Goal: Entertainment & Leisure: Browse casually

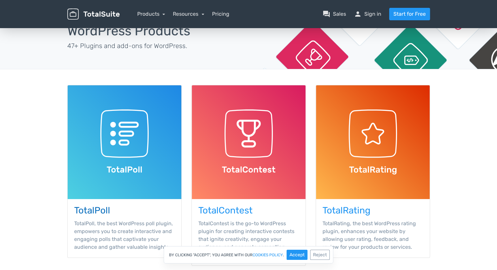
scroll to position [33, 0]
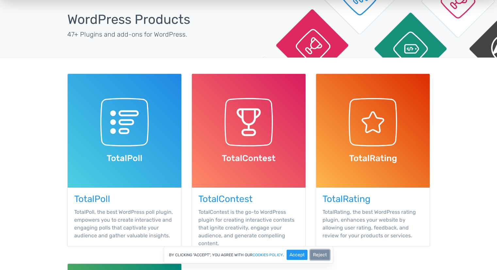
click at [324, 254] on button "Reject" at bounding box center [320, 254] width 20 height 10
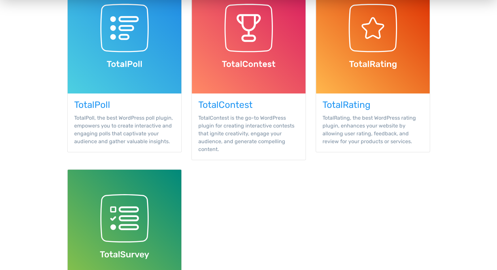
scroll to position [131, 0]
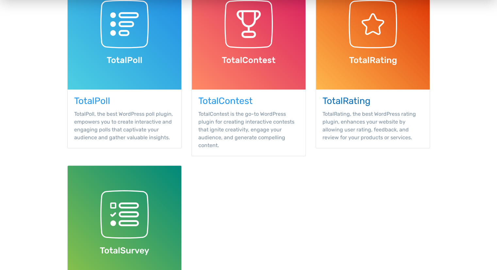
click at [334, 102] on h3 "TotalRating" at bounding box center [372, 101] width 101 height 10
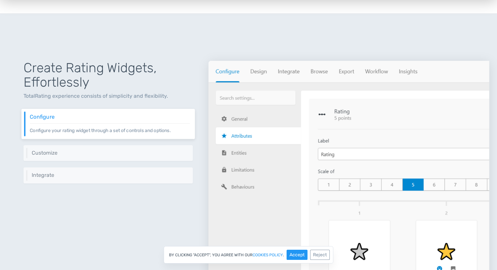
scroll to position [229, 0]
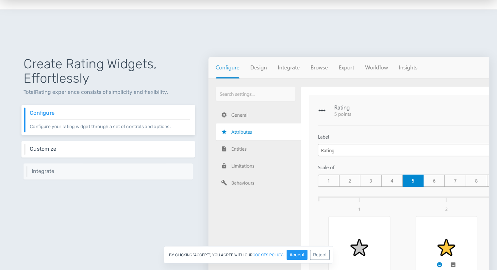
click at [143, 152] on div "Customize Change widget's appearance to follow your brand aspects easily." at bounding box center [108, 149] width 173 height 16
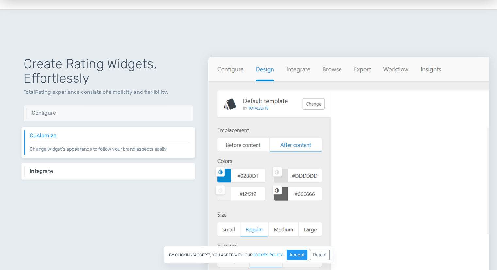
click at [145, 169] on h6 "Integrate" at bounding box center [110, 171] width 160 height 6
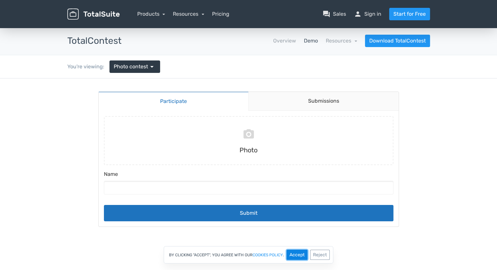
click at [293, 254] on button "Accept" at bounding box center [296, 254] width 21 height 10
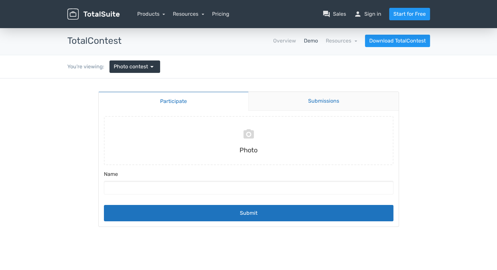
click at [305, 100] on link "Submissions" at bounding box center [323, 101] width 150 height 19
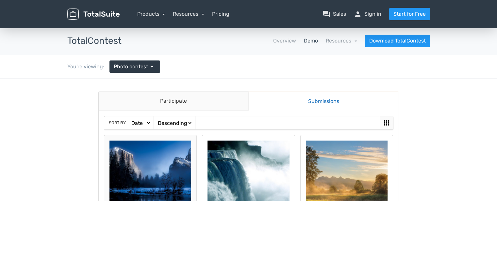
click at [161, 166] on img at bounding box center [150, 181] width 82 height 82
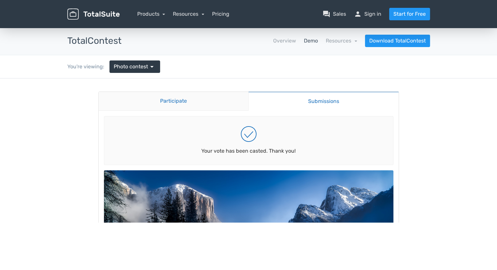
click at [202, 101] on link "Participate" at bounding box center [174, 101] width 150 height 19
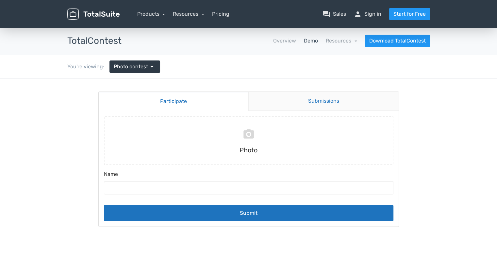
click at [302, 101] on link "Submissions" at bounding box center [323, 101] width 150 height 19
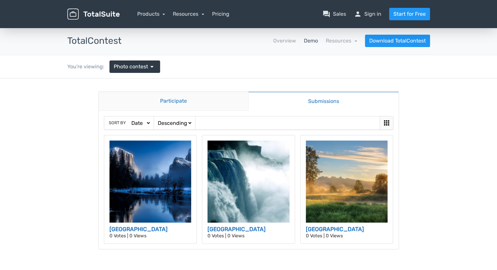
click at [207, 103] on link "Participate" at bounding box center [174, 101] width 150 height 19
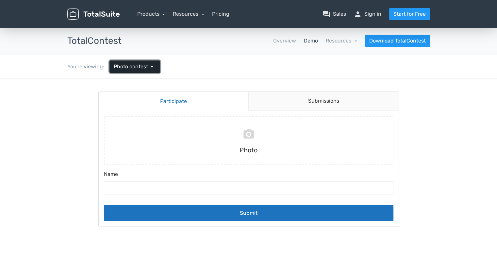
click at [140, 60] on link "Photo contest arrow_drop_down" at bounding box center [134, 66] width 51 height 12
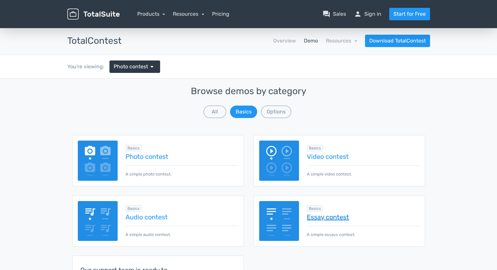
click at [329, 213] on link "Essay contest" at bounding box center [363, 216] width 112 height 7
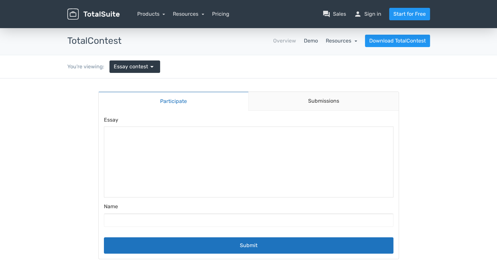
click at [353, 40] on link "Resources" at bounding box center [341, 41] width 31 height 6
click at [255, 81] on main "Participate Submissions Participate Submissions Submitting Essay Name Submit" at bounding box center [248, 175] width 313 height 194
click at [319, 103] on link "Submissions" at bounding box center [323, 101] width 150 height 19
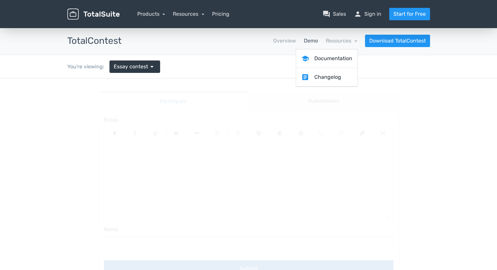
click at [182, 104] on main "Participate Submissions Participate Submissions Submitting Essay Name Submit" at bounding box center [248, 186] width 313 height 216
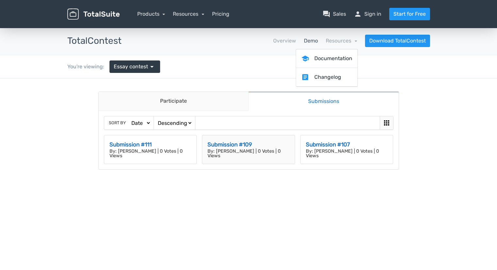
click at [244, 145] on h3 "Submission #109" at bounding box center [248, 144] width 82 height 8
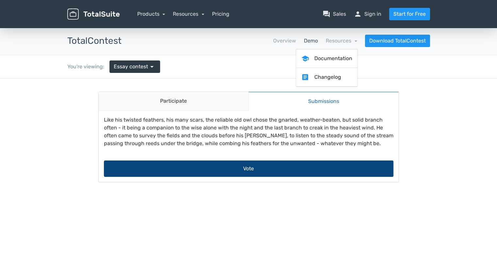
click at [260, 168] on button "Vote" at bounding box center [248, 168] width 289 height 16
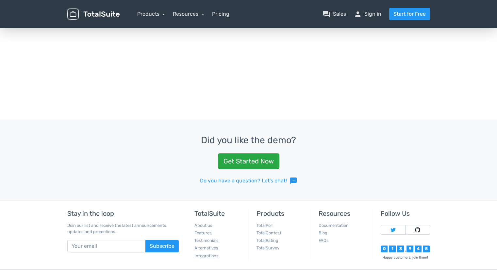
scroll to position [263, 0]
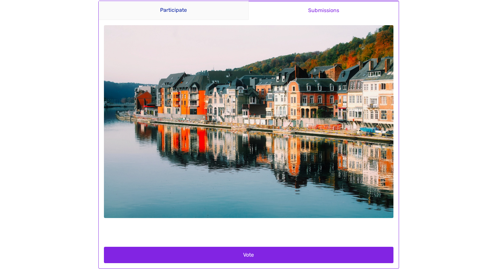
scroll to position [24, 0]
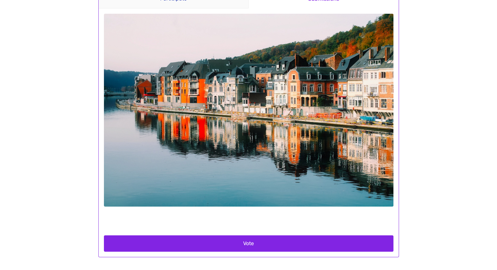
click at [241, 109] on img at bounding box center [248, 110] width 289 height 193
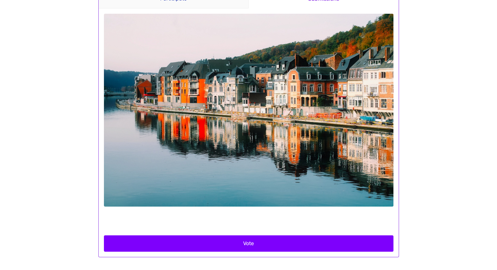
drag, startPoint x: 261, startPoint y: 243, endPoint x: 264, endPoint y: 237, distance: 6.2
click at [262, 241] on button "Vote" at bounding box center [248, 243] width 289 height 16
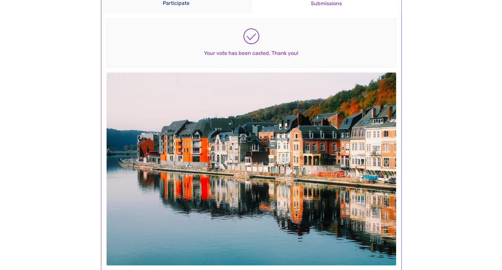
scroll to position [0, 0]
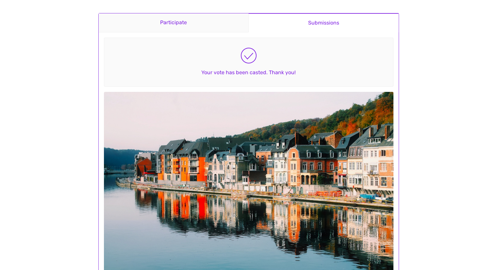
click at [193, 24] on link "Participate" at bounding box center [174, 22] width 150 height 19
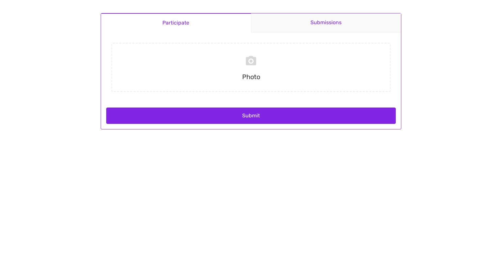
click at [325, 25] on link "Submissions" at bounding box center [326, 22] width 150 height 19
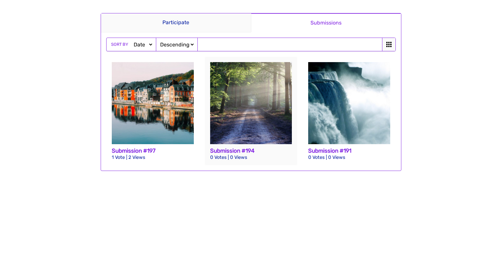
click at [268, 127] on img at bounding box center [251, 103] width 82 height 82
